Goal: Information Seeking & Learning: Learn about a topic

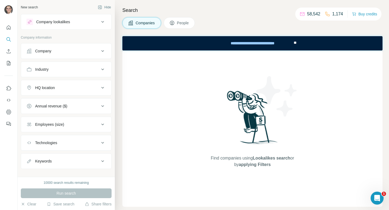
click at [69, 50] on div "Company" at bounding box center [62, 50] width 73 height 5
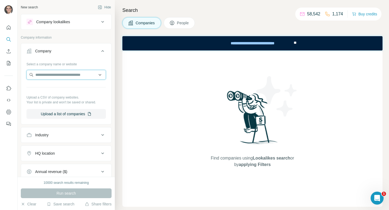
click at [66, 75] on input "text" at bounding box center [65, 75] width 79 height 10
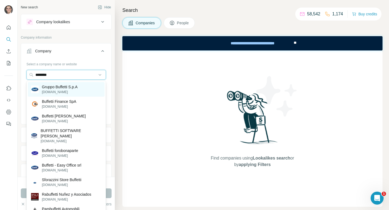
type input "********"
click at [88, 90] on div "Gruppo Buffetti S.p.A [DOMAIN_NAME]" at bounding box center [66, 89] width 77 height 15
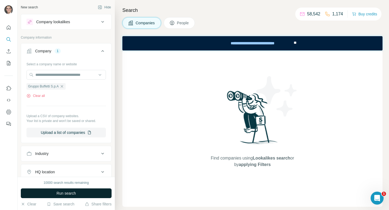
click at [67, 193] on span "Run search" at bounding box center [65, 193] width 19 height 5
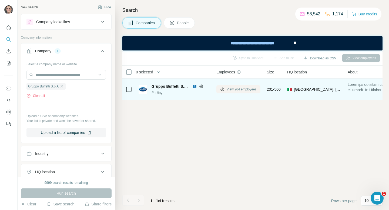
click at [233, 87] on span "View 264 employees" at bounding box center [241, 89] width 30 height 5
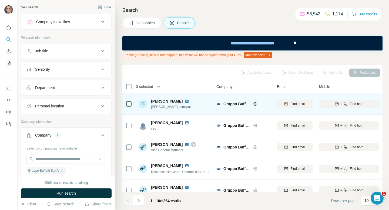
click at [255, 103] on icon at bounding box center [255, 104] width 4 height 4
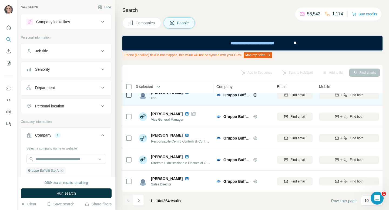
scroll to position [32, 0]
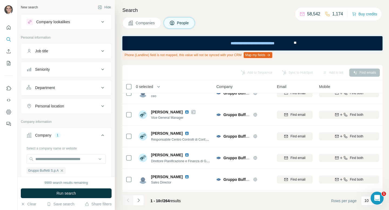
click at [73, 49] on div "Job title" at bounding box center [62, 50] width 73 height 5
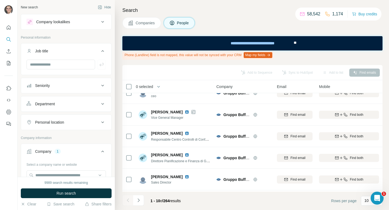
click at [75, 52] on div "Job title" at bounding box center [62, 50] width 73 height 5
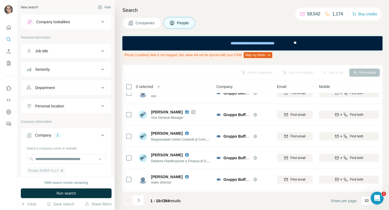
click at [63, 170] on icon "button" at bounding box center [62, 170] width 4 height 4
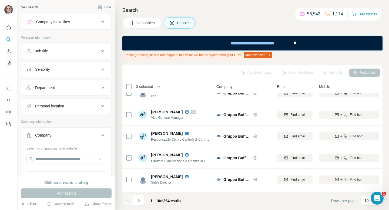
click at [141, 23] on span "Companies" at bounding box center [145, 22] width 20 height 5
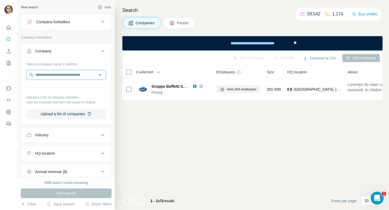
click at [63, 77] on input "text" at bounding box center [65, 75] width 79 height 10
type input "******"
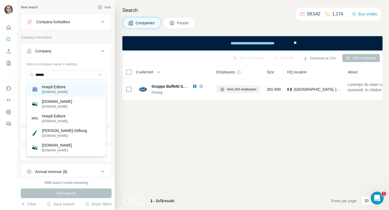
click at [74, 87] on div "Hoepli Editore [DOMAIN_NAME]" at bounding box center [66, 89] width 77 height 15
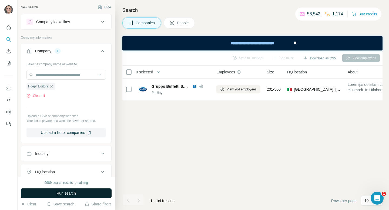
click at [80, 192] on button "Run search" at bounding box center [66, 193] width 91 height 10
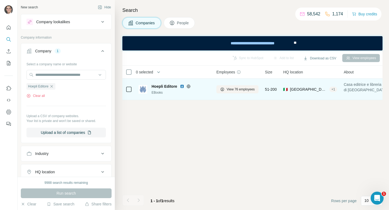
click at [190, 85] on icon at bounding box center [188, 86] width 4 height 4
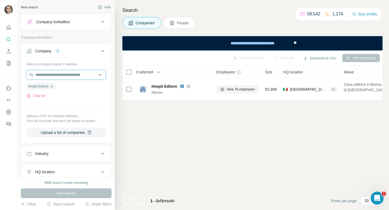
click at [62, 73] on input "text" at bounding box center [65, 75] width 79 height 10
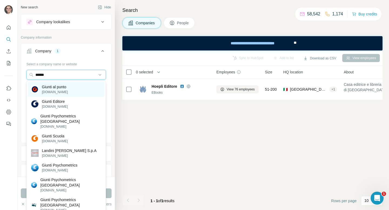
type input "******"
click at [67, 87] on p "Giunti al punto" at bounding box center [55, 86] width 26 height 5
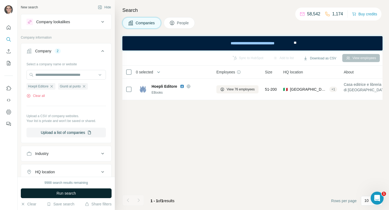
click at [72, 189] on button "Run search" at bounding box center [66, 193] width 91 height 10
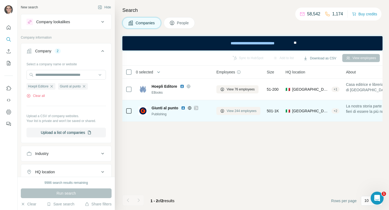
click at [237, 109] on span "View 244 employees" at bounding box center [241, 110] width 30 height 5
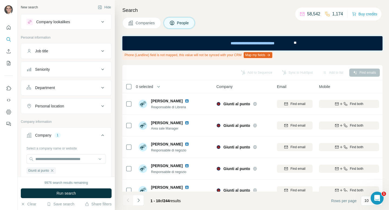
click at [155, 20] on span "Companies" at bounding box center [145, 22] width 20 height 5
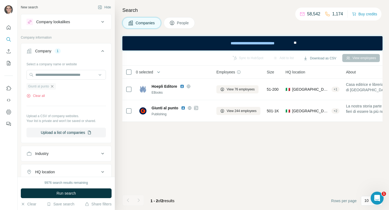
click at [54, 86] on icon "button" at bounding box center [52, 86] width 4 height 4
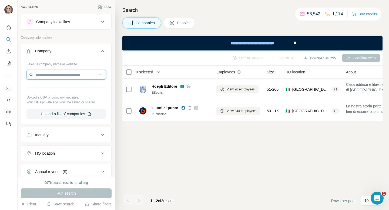
click at [61, 76] on input "text" at bounding box center [65, 75] width 79 height 10
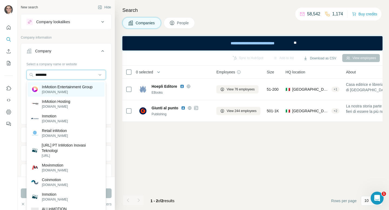
type input "********"
click at [62, 88] on p "InMotion Entertainment Group" at bounding box center [67, 86] width 51 height 5
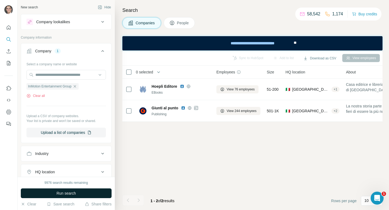
click at [74, 190] on button "Run search" at bounding box center [66, 193] width 91 height 10
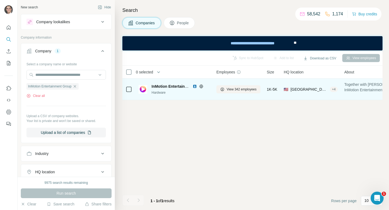
click at [200, 86] on icon at bounding box center [201, 86] width 4 height 4
click at [227, 88] on span "View 342 employees" at bounding box center [241, 89] width 30 height 5
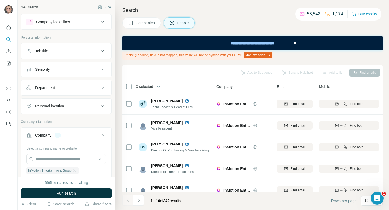
click at [89, 109] on button "Personal location" at bounding box center [66, 106] width 90 height 13
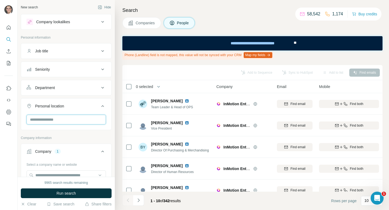
click at [81, 124] on input "text" at bounding box center [65, 120] width 79 height 10
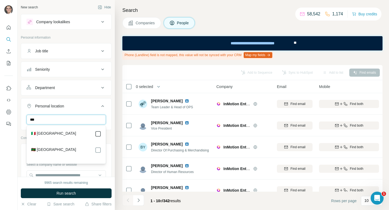
type input "***"
click at [101, 135] on icon at bounding box center [98, 134] width 6 height 6
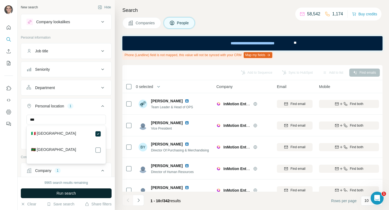
click at [89, 191] on button "Run search" at bounding box center [66, 193] width 91 height 10
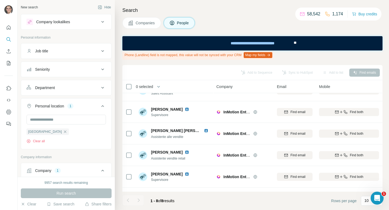
scroll to position [74, 0]
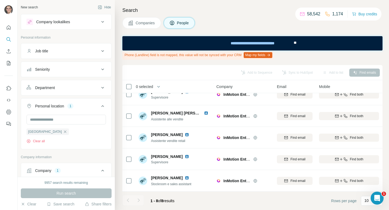
click at [141, 20] on span "Companies" at bounding box center [145, 22] width 20 height 5
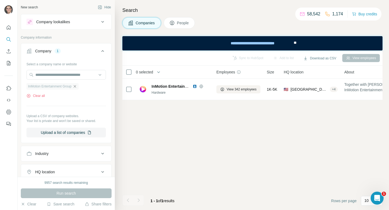
click at [76, 84] on icon "button" at bounding box center [75, 86] width 4 height 4
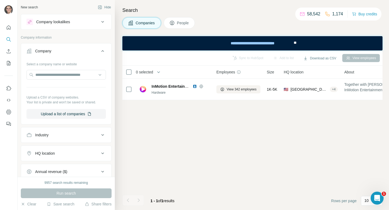
click at [71, 69] on div "Select a company name or website Upload a CSV of company websites. Your list is…" at bounding box center [65, 89] width 79 height 59
click at [70, 72] on input "text" at bounding box center [65, 75] width 79 height 10
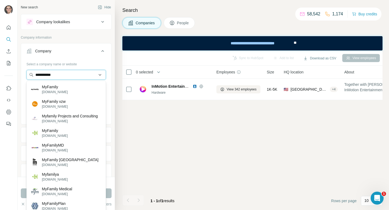
type input "**********"
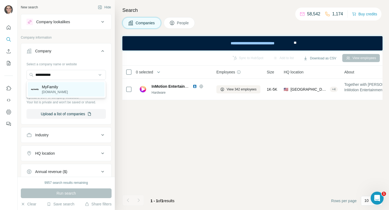
click at [75, 87] on div "MyFamily [DOMAIN_NAME]" at bounding box center [66, 89] width 77 height 15
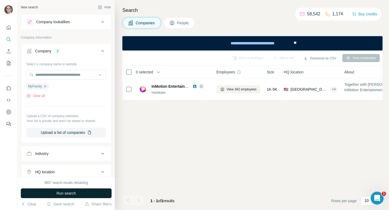
click at [76, 197] on button "Run search" at bounding box center [66, 193] width 91 height 10
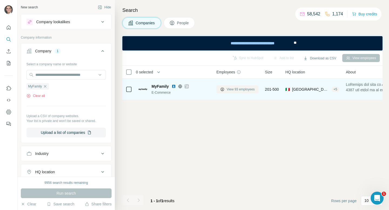
click at [250, 87] on span "View 93 employees" at bounding box center [240, 89] width 28 height 5
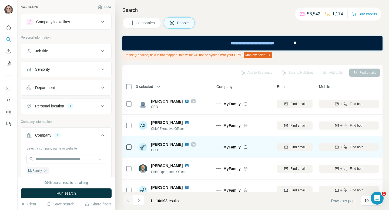
click at [192, 143] on icon at bounding box center [193, 144] width 3 height 4
